Goal: Task Accomplishment & Management: Manage account settings

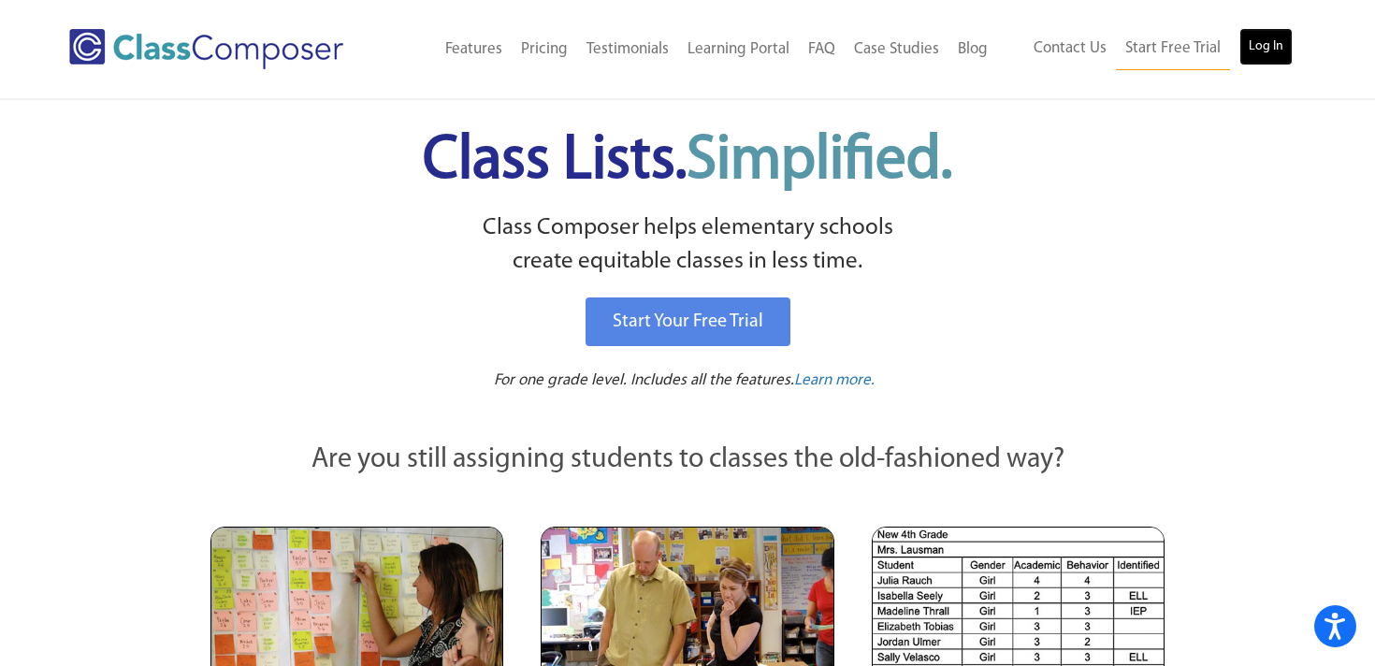
click at [1268, 51] on link "Log In" at bounding box center [1265, 46] width 53 height 37
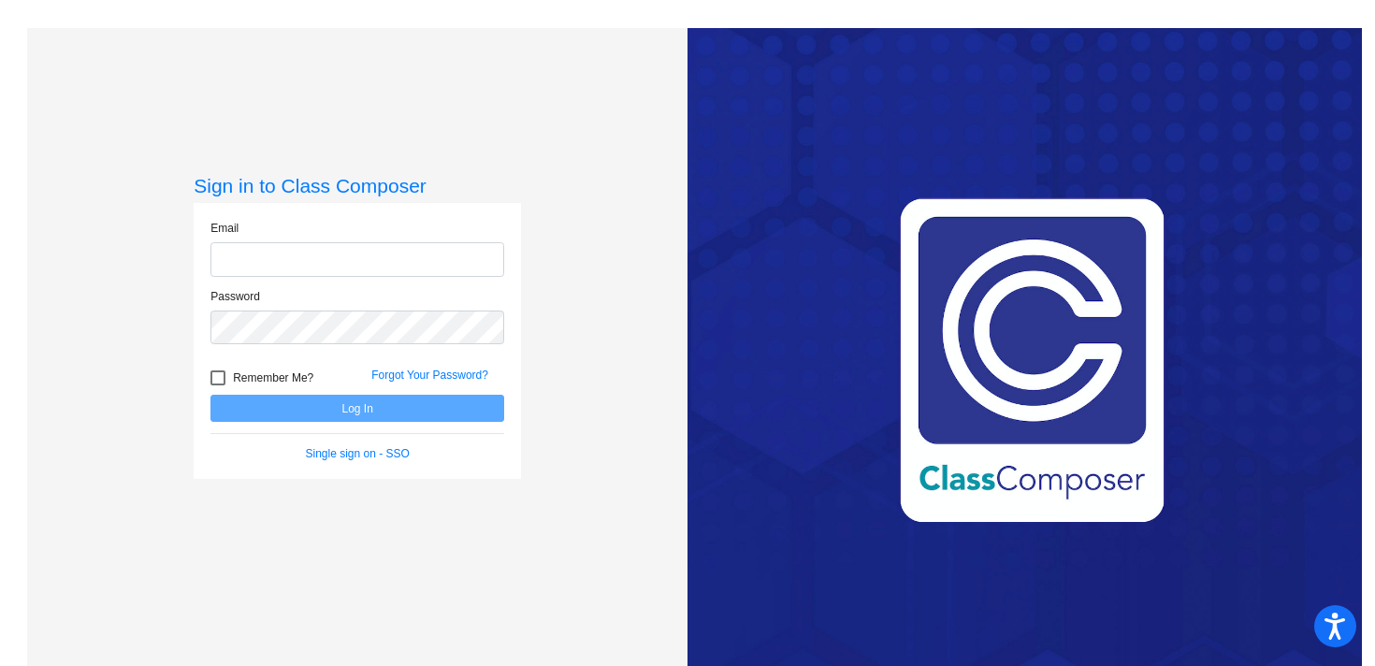
type input "[EMAIL_ADDRESS][DOMAIN_NAME]"
click at [405, 402] on button "Log In" at bounding box center [357, 408] width 294 height 27
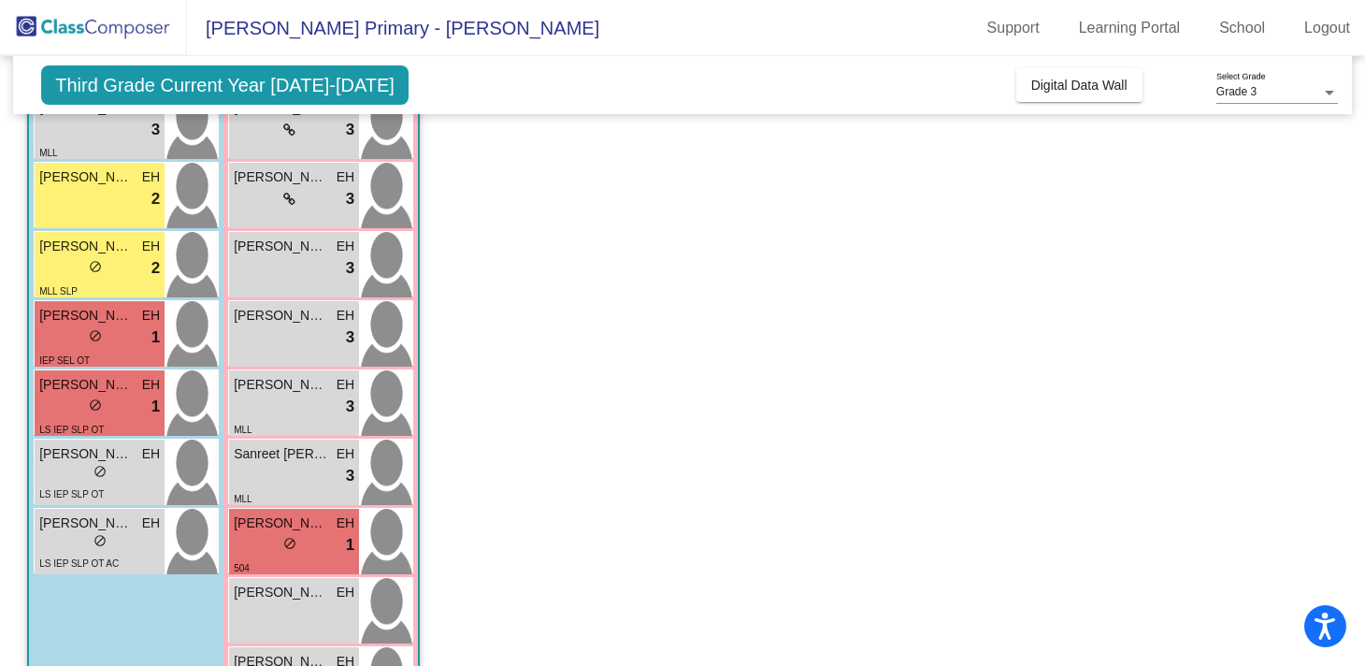
scroll to position [494, 0]
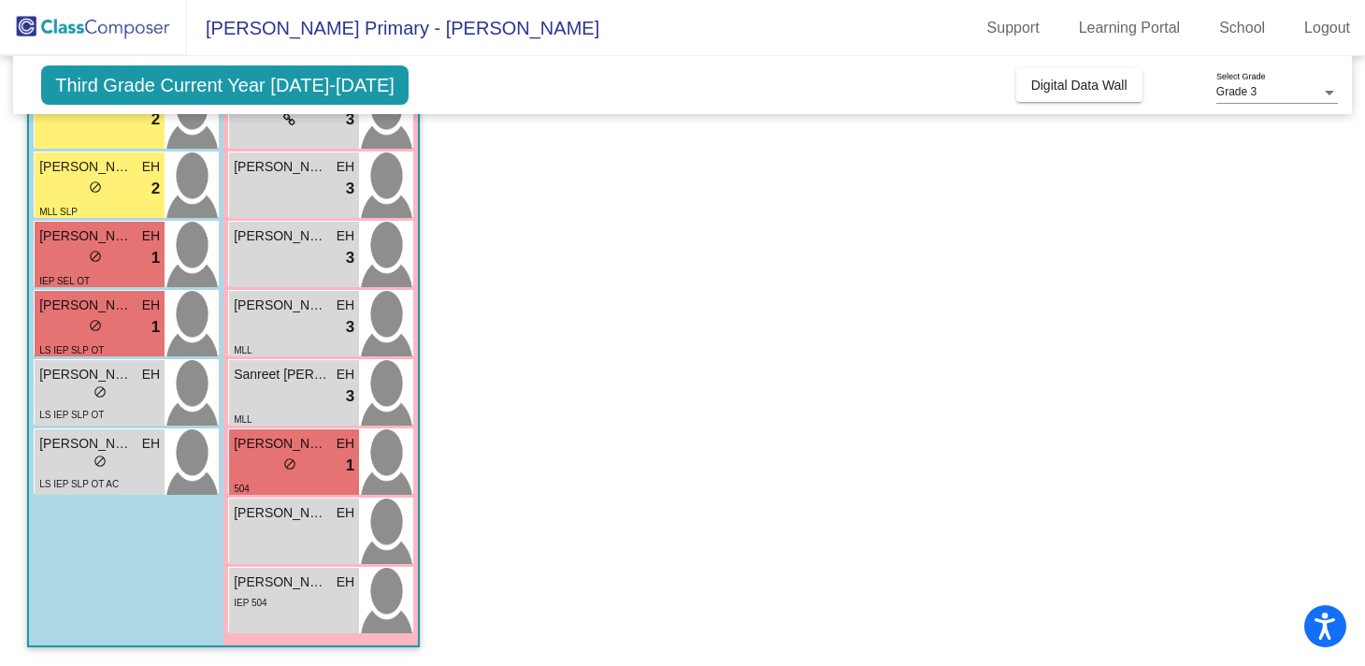
click at [604, 367] on app-classroom "Class 4 - [PERSON_NAME] picture_as_pdf [PERSON_NAME] Add Student First Name Las…" at bounding box center [682, 175] width 1311 height 982
